Goal: Information Seeking & Learning: Compare options

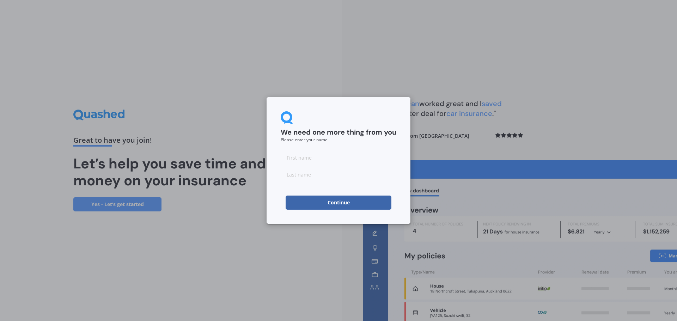
click at [309, 159] on input at bounding box center [339, 157] width 116 height 14
type input "[PERSON_NAME]"
click at [300, 178] on input at bounding box center [339, 174] width 116 height 14
type input "[PERSON_NAME]"
click at [233, 227] on div "We need one more thing from you Please enter your name [PERSON_NAME] Continue" at bounding box center [338, 160] width 677 height 321
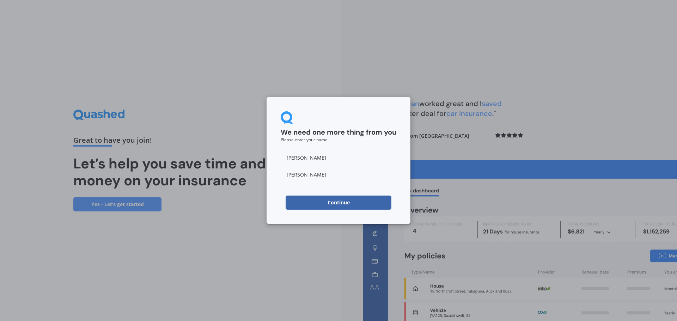
click at [342, 202] on button "Continue" at bounding box center [338, 203] width 106 height 14
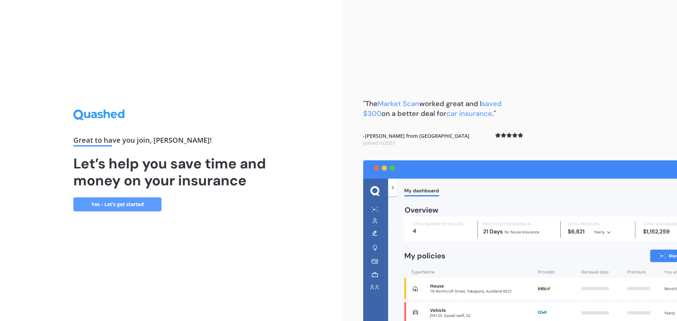
click at [125, 208] on link "Yes - Let’s get started" at bounding box center [117, 204] width 88 height 14
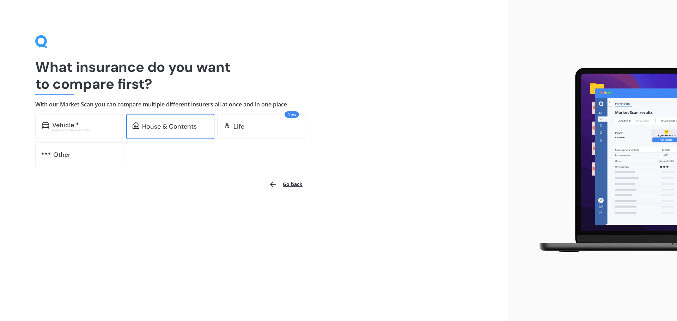
click at [188, 132] on div "House & Contents" at bounding box center [170, 126] width 88 height 25
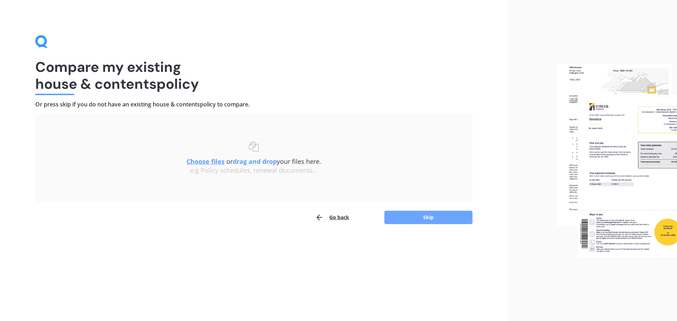
click at [420, 219] on button "Skip" at bounding box center [428, 217] width 88 height 13
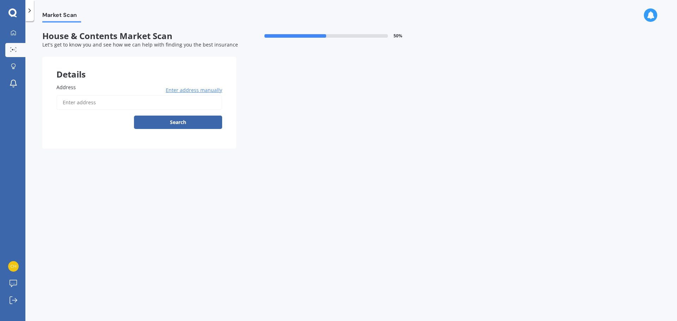
click at [97, 105] on input "Address" at bounding box center [139, 102] width 166 height 15
type input "[STREET_ADDRESS][PERSON_NAME]"
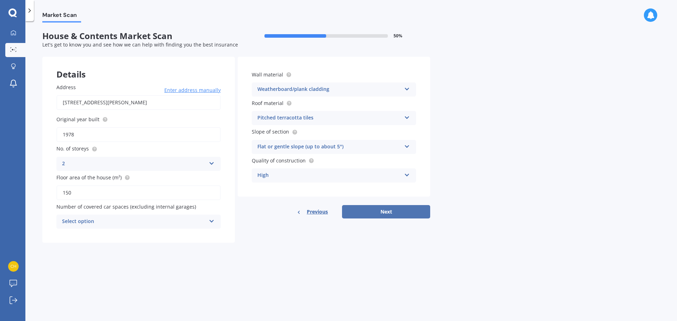
click at [409, 215] on button "Next" at bounding box center [386, 211] width 88 height 13
click at [149, 227] on div "Select option 0 1 2 3 4 5+" at bounding box center [138, 222] width 164 height 14
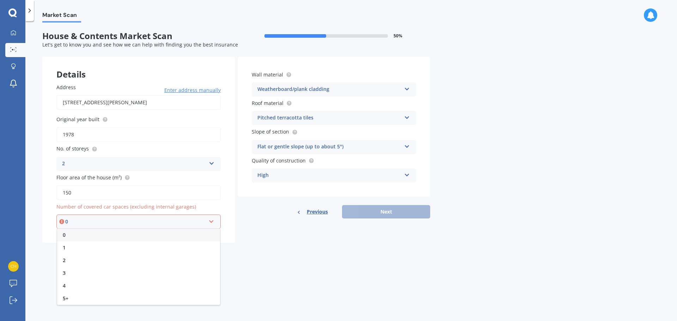
drag, startPoint x: 68, startPoint y: 256, endPoint x: 94, endPoint y: 251, distance: 26.1
click at [68, 256] on div "2" at bounding box center [138, 260] width 163 height 13
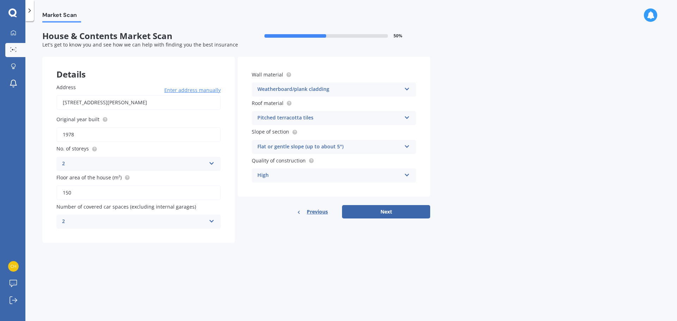
click at [119, 219] on div "2" at bounding box center [134, 221] width 144 height 8
click at [85, 234] on div "0" at bounding box center [139, 235] width 164 height 13
click at [394, 211] on button "Next" at bounding box center [386, 211] width 88 height 13
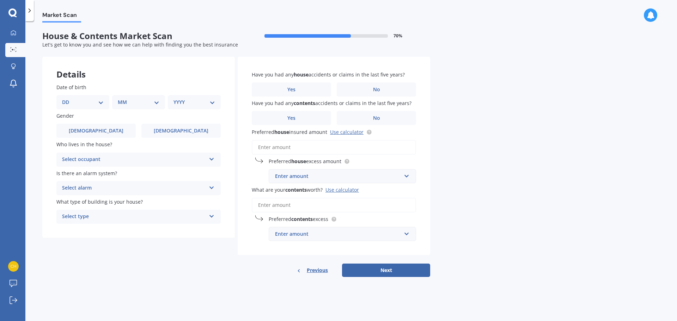
click at [87, 100] on select "DD 01 02 03 04 05 06 07 08 09 10 11 12 13 14 15 16 17 18 19 20 21 22 23 24 25 2…" at bounding box center [83, 102] width 42 height 8
select select "09"
click at [140, 105] on select "MM 01 02 03 04 05 06 07 08 09 10 11 12" at bounding box center [140, 102] width 39 height 8
select select "11"
click at [121, 98] on select "MM 01 02 03 04 05 06 07 08 09 10 11 12" at bounding box center [140, 102] width 39 height 8
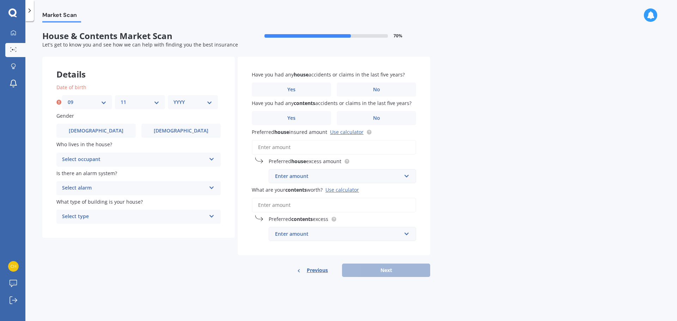
click at [202, 106] on select "YYYY 2009 2008 2007 2006 2005 2004 2003 2002 2001 2000 1999 1998 1997 1996 1995…" at bounding box center [192, 102] width 39 height 8
select select "1987"
click at [173, 98] on select "YYYY 2009 2008 2007 2006 2005 2004 2003 2002 2001 2000 1999 1998 1997 1996 1995…" at bounding box center [192, 102] width 39 height 8
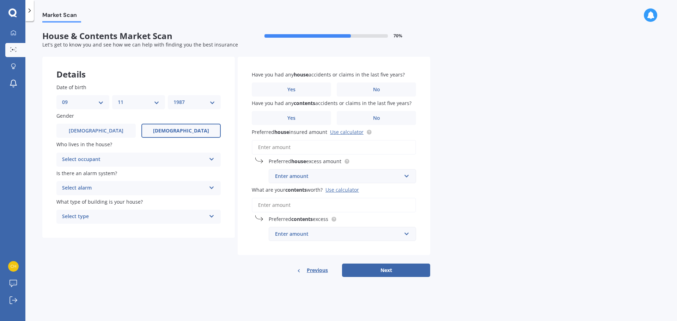
click at [180, 131] on span "[DEMOGRAPHIC_DATA]" at bounding box center [181, 131] width 56 height 6
click at [0, 0] on input "[DEMOGRAPHIC_DATA]" at bounding box center [0, 0] width 0 height 0
click at [181, 158] on div "Select occupant" at bounding box center [134, 159] width 144 height 8
click at [93, 172] on div "Owner" at bounding box center [139, 173] width 164 height 13
click at [137, 189] on div "Select alarm" at bounding box center [134, 188] width 144 height 8
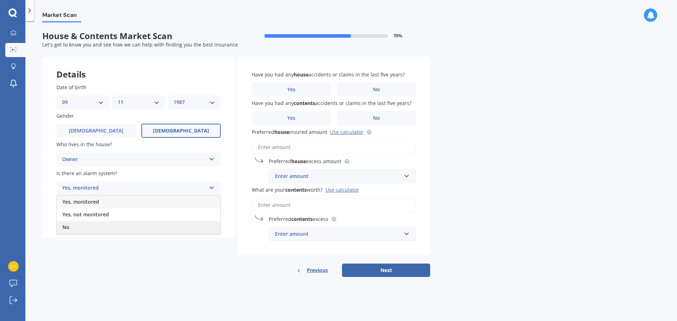
click at [81, 225] on div "No" at bounding box center [139, 227] width 164 height 13
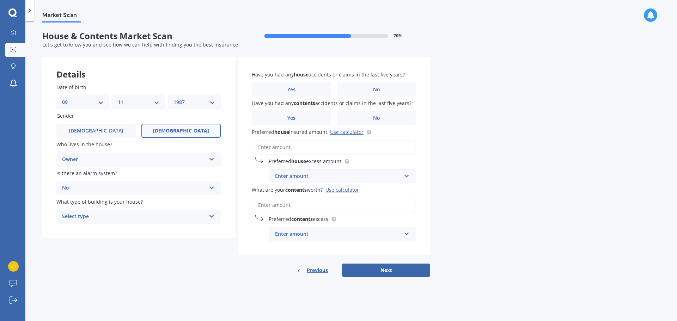
click at [97, 216] on div "Select type" at bounding box center [134, 217] width 144 height 8
click at [94, 229] on div "Freestanding" at bounding box center [139, 230] width 164 height 13
click at [228, 276] on div "Details Date of birth DD 01 02 03 04 05 06 07 08 09 10 11 12 13 14 15 16 17 18 …" at bounding box center [236, 167] width 388 height 221
click at [361, 88] on label "No" at bounding box center [376, 89] width 79 height 14
click at [0, 0] on input "No" at bounding box center [0, 0] width 0 height 0
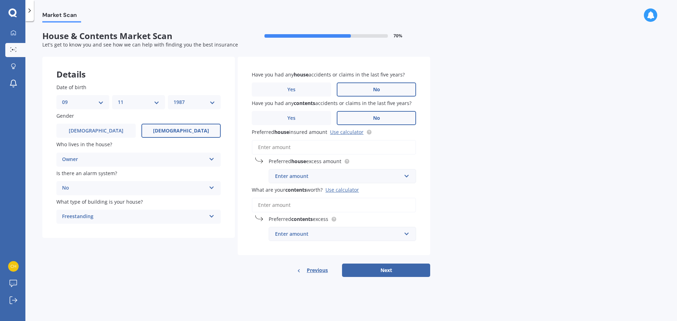
click at [404, 122] on label "No" at bounding box center [376, 118] width 79 height 14
click at [0, 0] on input "No" at bounding box center [0, 0] width 0 height 0
click at [347, 174] on div "Enter amount" at bounding box center [338, 176] width 126 height 8
paste input "935,347"
type input "935,347"
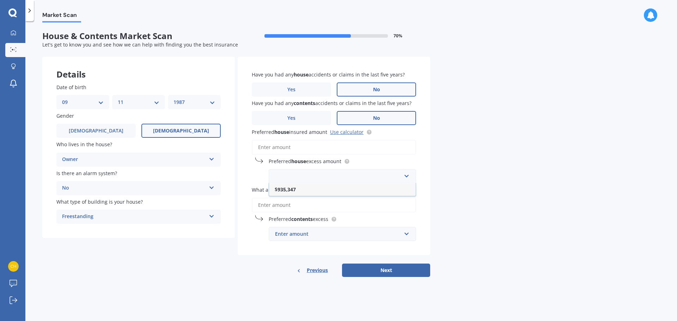
click at [503, 173] on div "Market Scan House & Contents Market Scan 70 % Let's get to know you and see how…" at bounding box center [350, 173] width 651 height 300
click at [307, 234] on div "Enter amount" at bounding box center [338, 234] width 126 height 8
paste input "139,162"
type input "139,162"
click at [505, 239] on div "Market Scan House & Contents Market Scan 70 % Let's get to know you and see how…" at bounding box center [350, 173] width 651 height 300
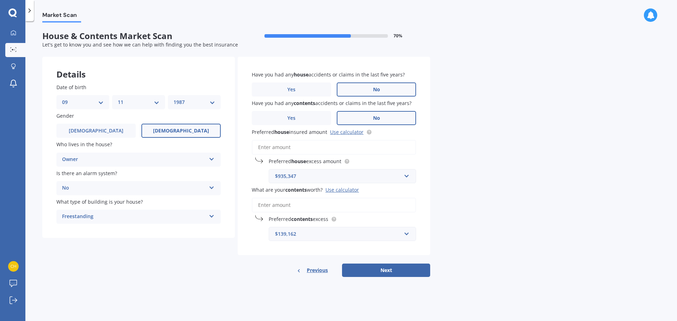
click at [402, 269] on button "Next" at bounding box center [386, 270] width 88 height 13
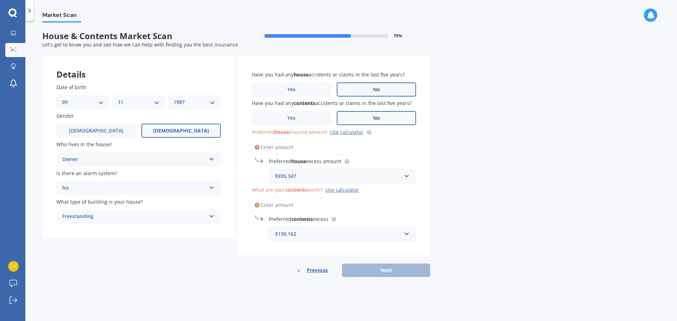
click at [279, 148] on input "Preferred house insured amount Use calculator" at bounding box center [334, 147] width 164 height 15
click at [319, 179] on div "$935,347" at bounding box center [338, 176] width 126 height 8
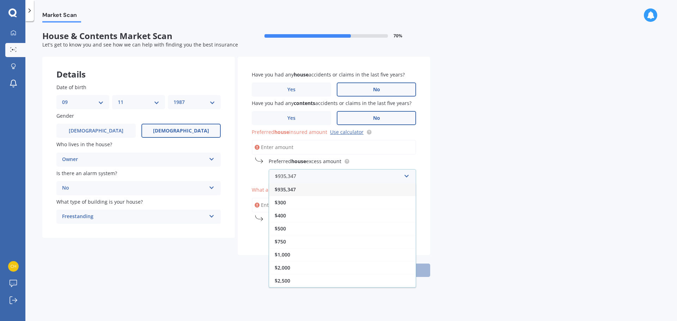
click at [287, 189] on span "$935,347" at bounding box center [285, 189] width 21 height 7
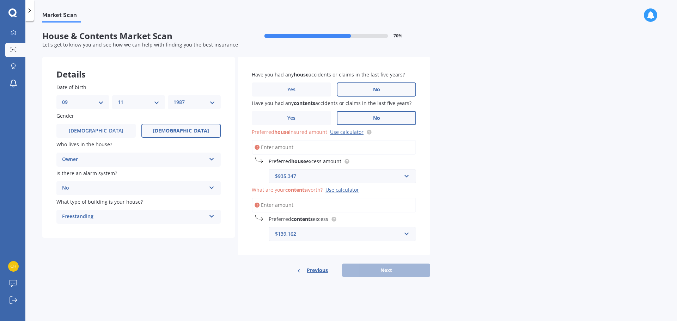
click at [282, 148] on input "Preferred house insured amount Use calculator" at bounding box center [334, 147] width 164 height 15
click at [308, 178] on div "$935,347" at bounding box center [338, 176] width 126 height 8
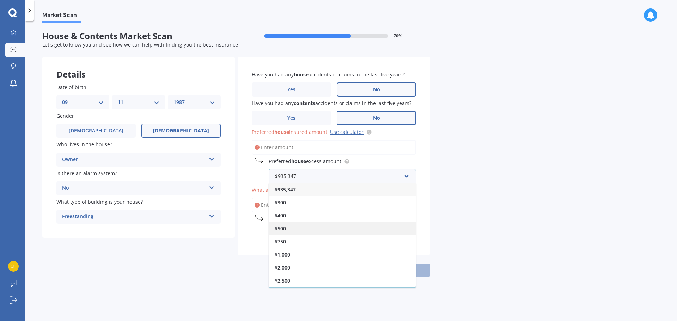
click at [284, 228] on span "$500" at bounding box center [280, 228] width 11 height 7
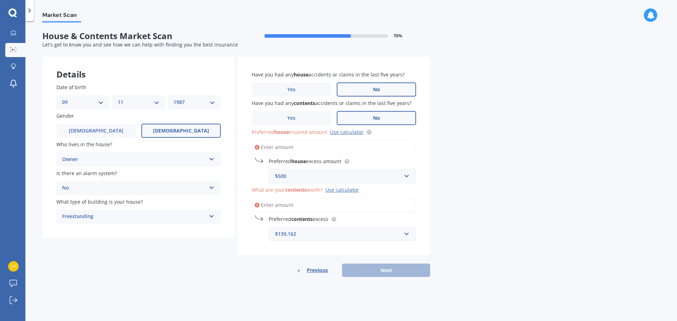
click at [281, 148] on input "Preferred house insured amount Use calculator" at bounding box center [334, 147] width 164 height 15
click at [288, 204] on input "What are your contents worth? Use calculator" at bounding box center [334, 205] width 164 height 15
paste input "$139,162"
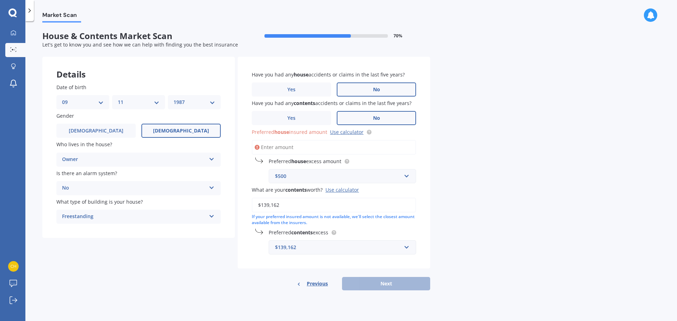
type input "$139,162"
click at [313, 254] on input "text" at bounding box center [339, 247] width 141 height 13
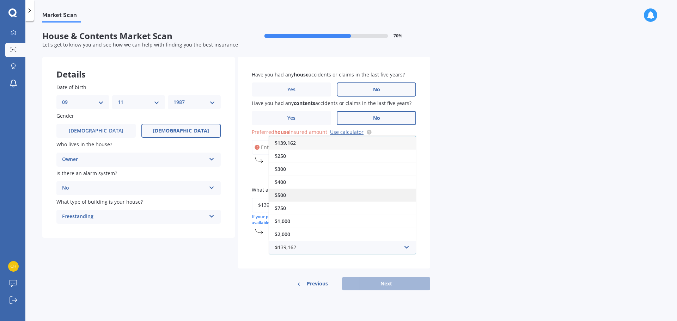
click at [285, 195] on span "$500" at bounding box center [280, 195] width 11 height 7
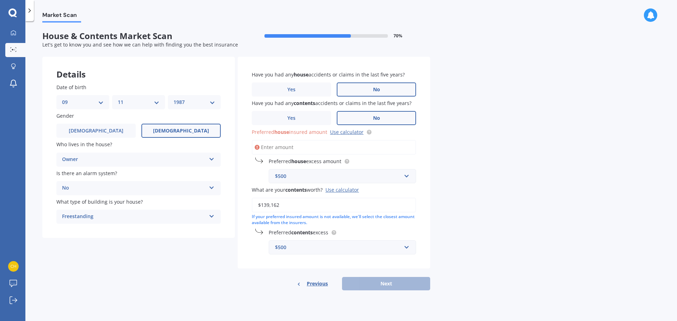
click at [457, 244] on div "Market Scan House & Contents Market Scan 70 % Let's get to know you and see how…" at bounding box center [350, 173] width 651 height 300
click at [297, 143] on input "Preferred house insured amount Use calculator" at bounding box center [334, 147] width 164 height 15
paste input "$935,347"
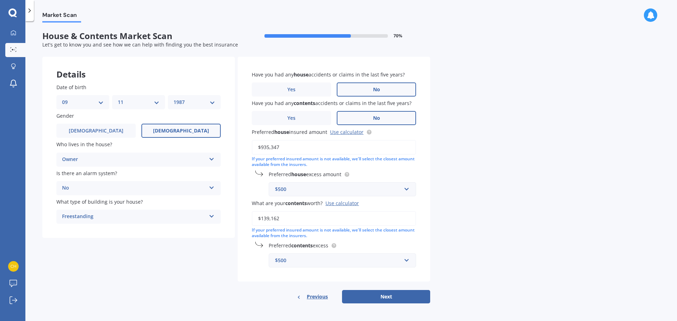
type input "$935,347"
click at [498, 166] on div "Market Scan House & Contents Market Scan 70 % Let's get to know you and see how…" at bounding box center [350, 173] width 651 height 300
click at [401, 295] on button "Next" at bounding box center [386, 296] width 88 height 13
select select "09"
select select "11"
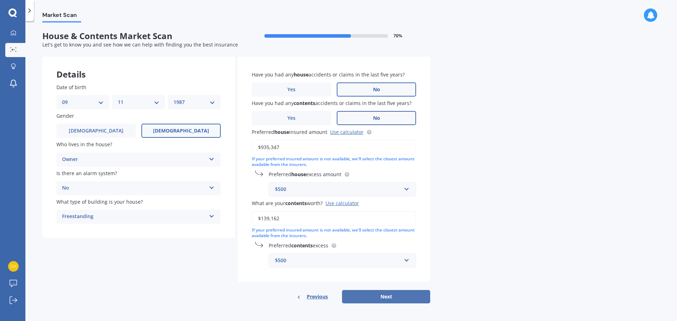
select select "1987"
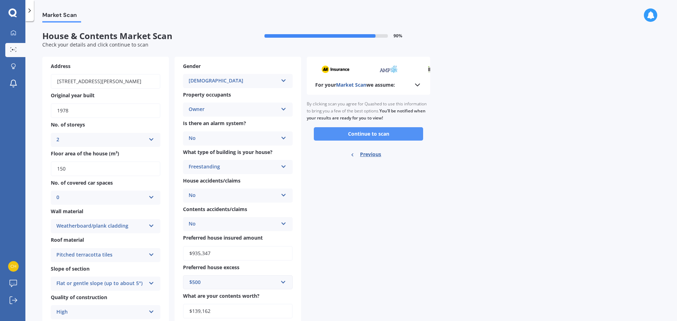
click at [370, 136] on button "Continue to scan" at bounding box center [368, 133] width 109 height 13
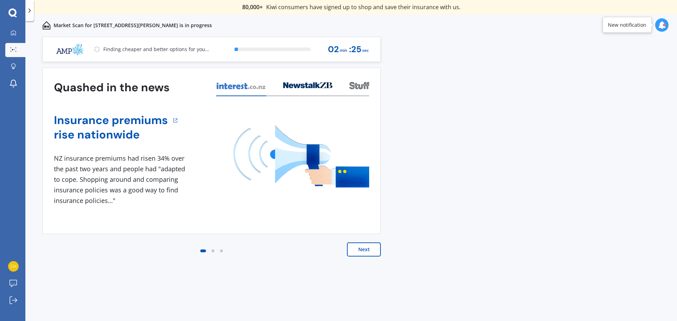
click at [366, 251] on button "Next" at bounding box center [364, 249] width 34 height 14
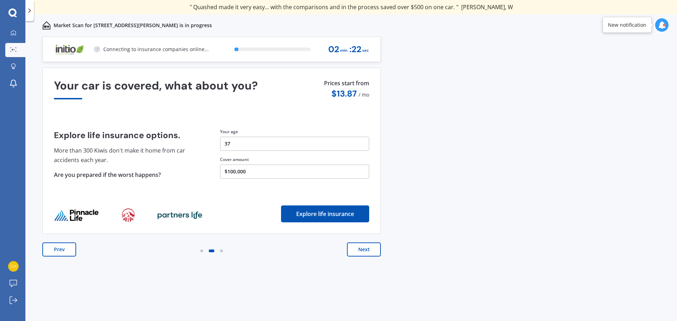
click at [366, 251] on button "Next" at bounding box center [364, 249] width 34 height 14
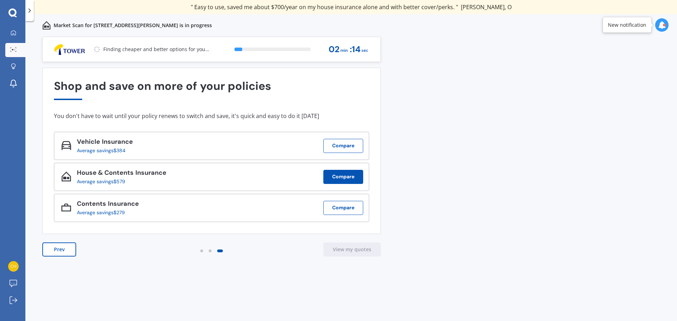
click at [352, 181] on button "Compare" at bounding box center [343, 177] width 40 height 14
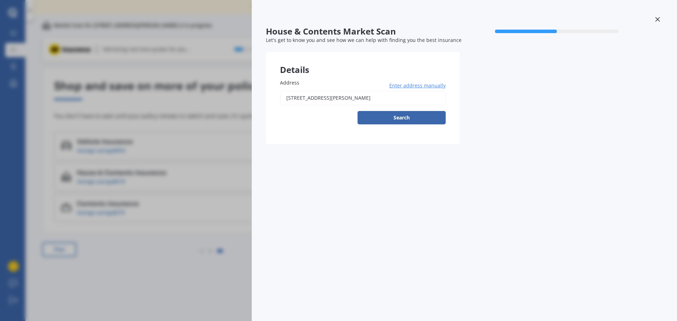
click at [658, 20] on icon at bounding box center [657, 19] width 5 height 5
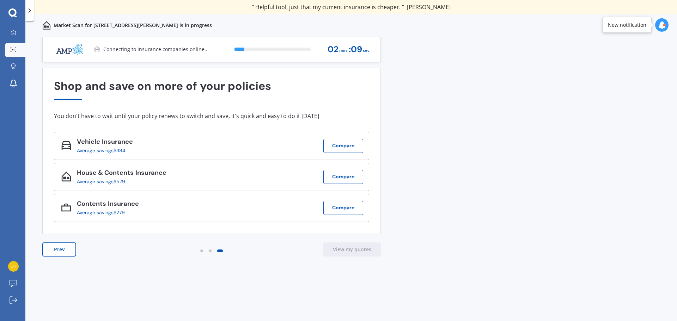
click at [291, 291] on div "Previous 80,000+ [DEMOGRAPHIC_DATA] consumers have signed up to shop and save t…" at bounding box center [350, 187] width 651 height 300
click at [479, 185] on div "Previous 80,000+ [DEMOGRAPHIC_DATA] consumers have signed up to shop and save t…" at bounding box center [350, 187] width 651 height 300
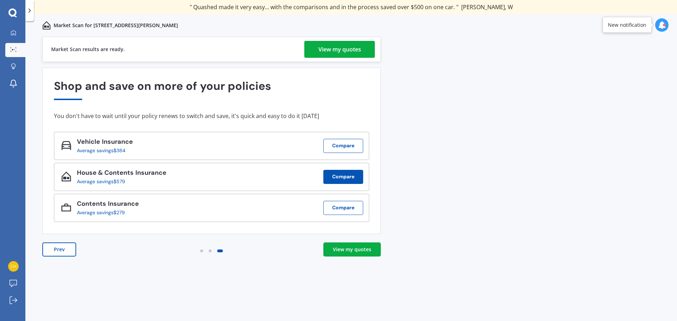
click at [337, 178] on button "Compare" at bounding box center [343, 177] width 40 height 14
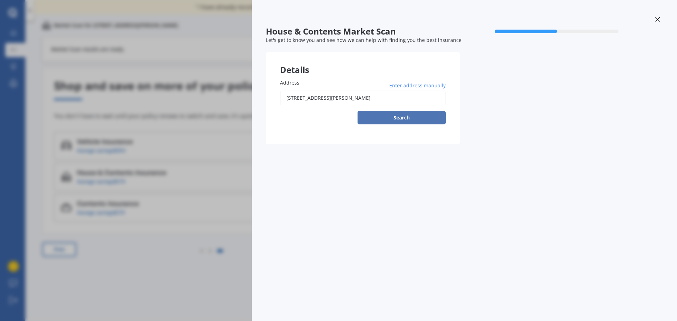
click at [401, 116] on button "Search" at bounding box center [401, 117] width 88 height 13
type input "[STREET_ADDRESS][PERSON_NAME]"
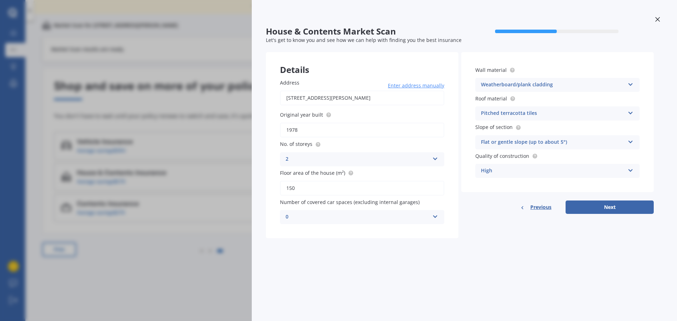
click at [657, 21] on icon at bounding box center [657, 19] width 5 height 5
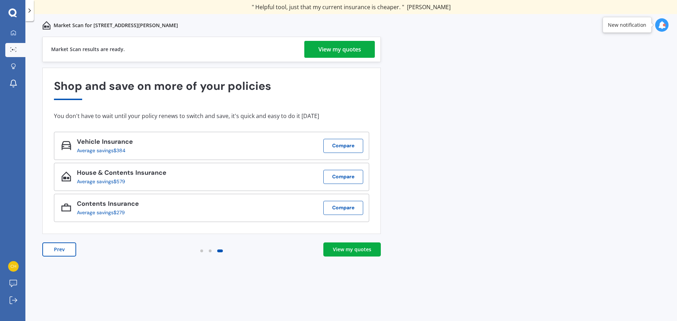
drag, startPoint x: 448, startPoint y: 130, endPoint x: 436, endPoint y: 120, distance: 16.0
click at [444, 128] on div "Previous 80,000+ [DEMOGRAPHIC_DATA] consumers have signed up to shop and save t…" at bounding box center [350, 187] width 651 height 300
click at [338, 48] on div "View my quotes" at bounding box center [339, 49] width 43 height 17
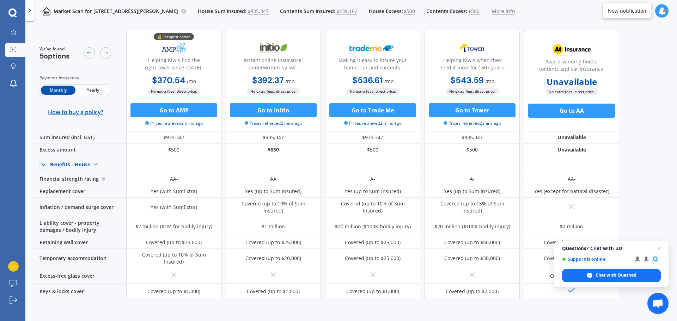
click at [635, 80] on div "We've found 5 options Payment frequency Monthly Yearly How to buy a policy? 💰 C…" at bounding box center [354, 161] width 646 height 274
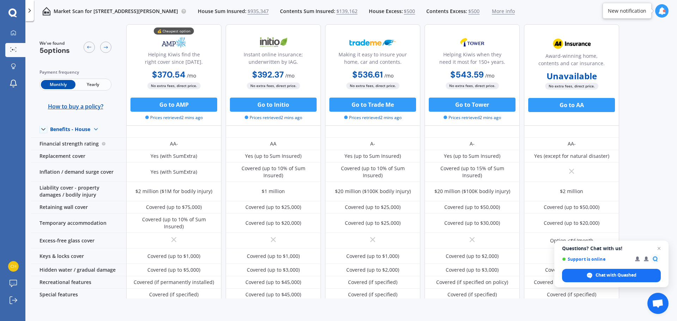
scroll to position [70, 0]
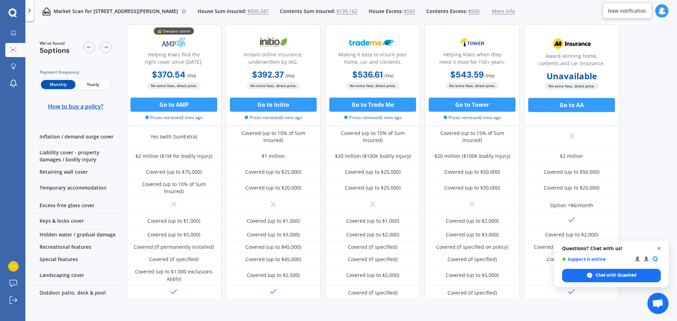
click at [659, 247] on span "Close chat" at bounding box center [658, 248] width 9 height 9
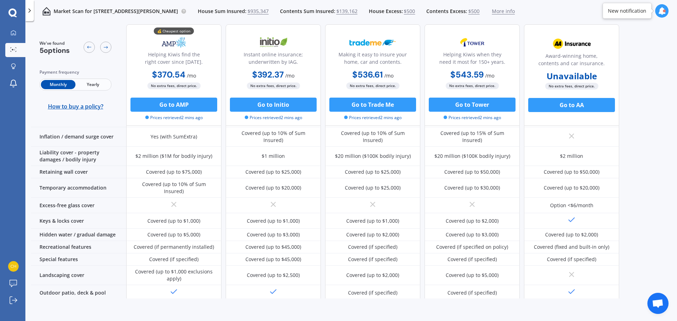
click at [655, 220] on div "We've found 5 options Payment frequency Monthly Yearly How to buy a policy? 💰 C…" at bounding box center [354, 91] width 646 height 274
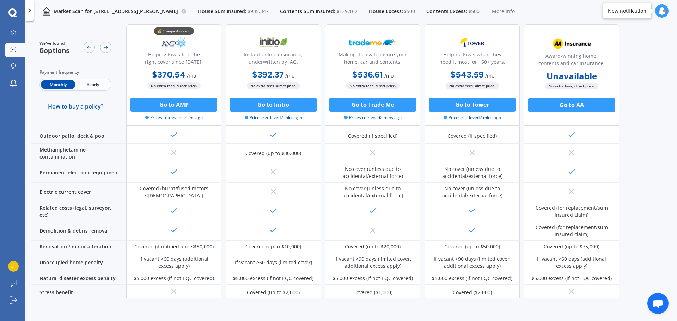
scroll to position [275, 0]
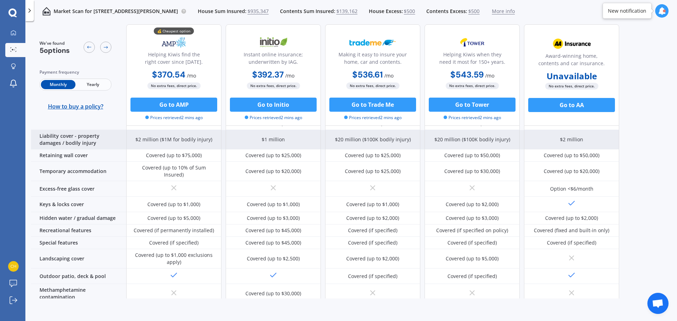
scroll to position [0, 0]
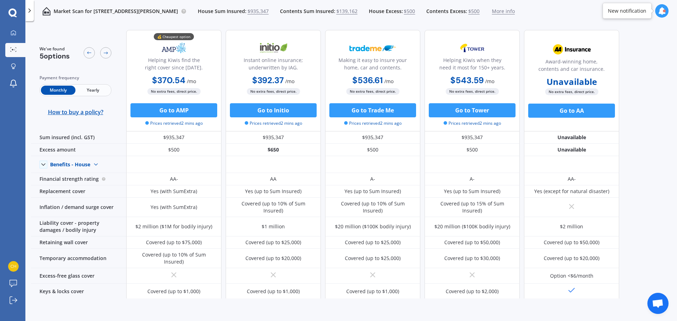
click at [97, 92] on span "Yearly" at bounding box center [92, 90] width 35 height 9
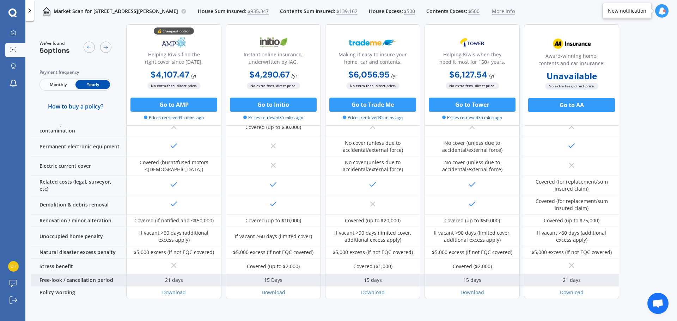
scroll to position [275, 0]
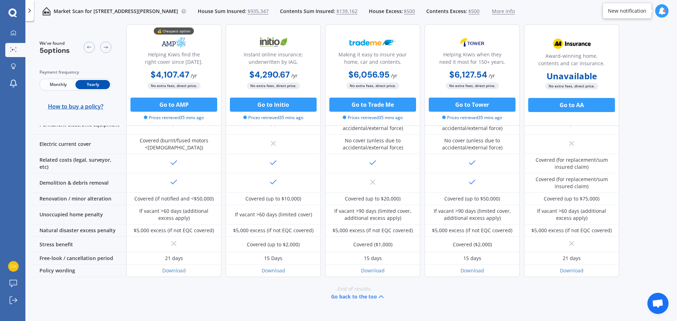
click at [205, 295] on div "-End of results- Go back to the top" at bounding box center [354, 293] width 646 height 32
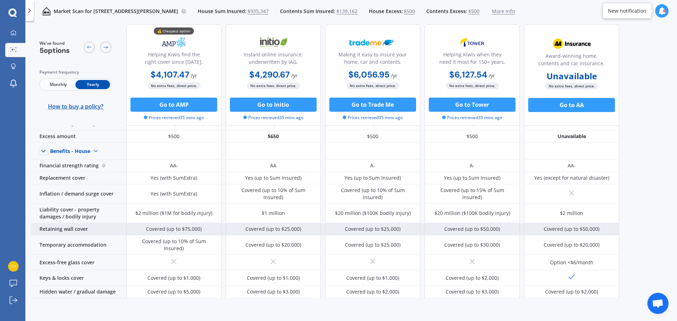
scroll to position [0, 0]
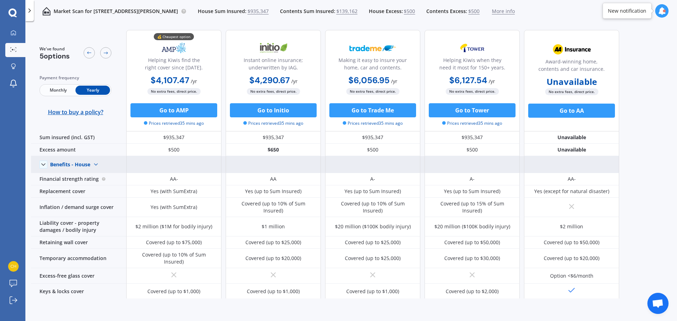
click at [44, 165] on polyline at bounding box center [44, 165] width 4 height 2
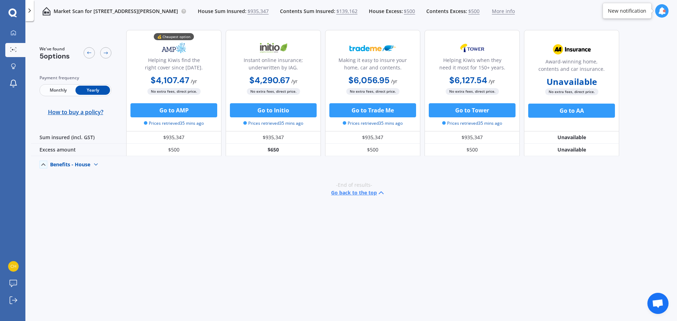
click at [44, 165] on icon at bounding box center [43, 164] width 7 height 7
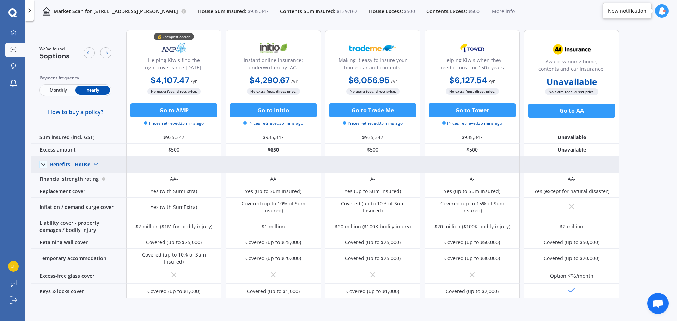
click at [95, 164] on img at bounding box center [95, 164] width 11 height 11
click at [87, 190] on span "Benefits - Contents" at bounding box center [78, 189] width 45 height 7
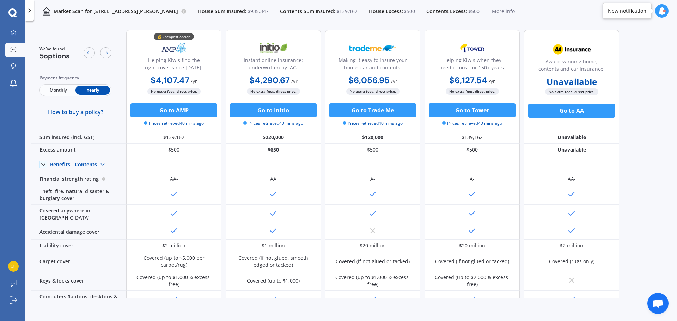
click at [648, 181] on div "We've found 5 options Payment frequency Monthly Yearly How to buy a policy? 💰 C…" at bounding box center [354, 161] width 646 height 274
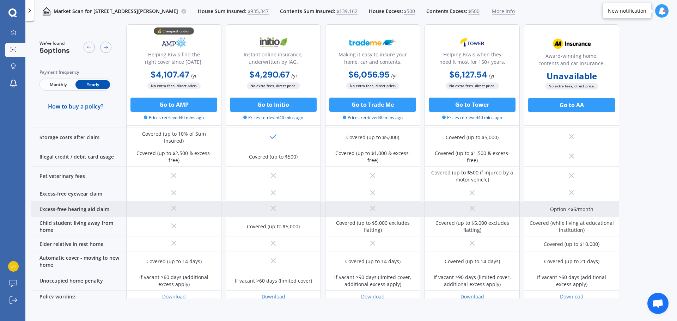
scroll to position [471, 0]
